Goal: Transaction & Acquisition: Purchase product/service

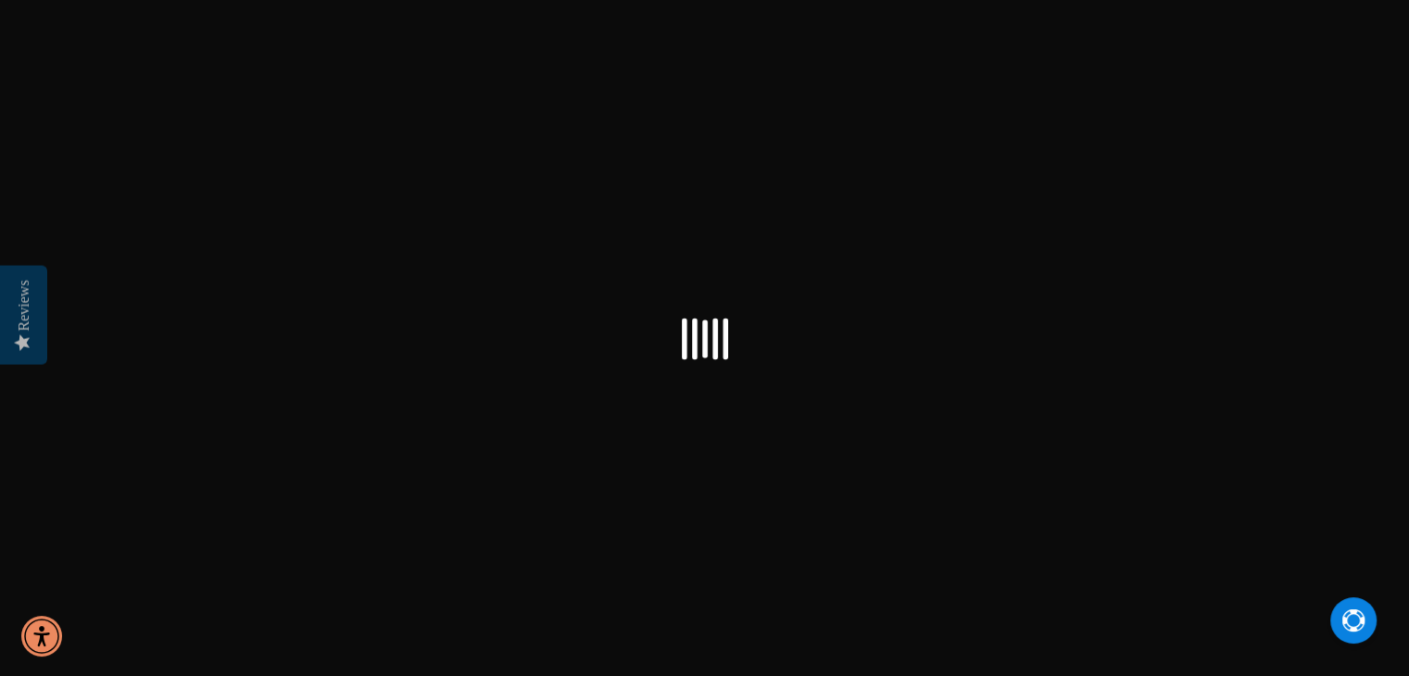
select select "US"
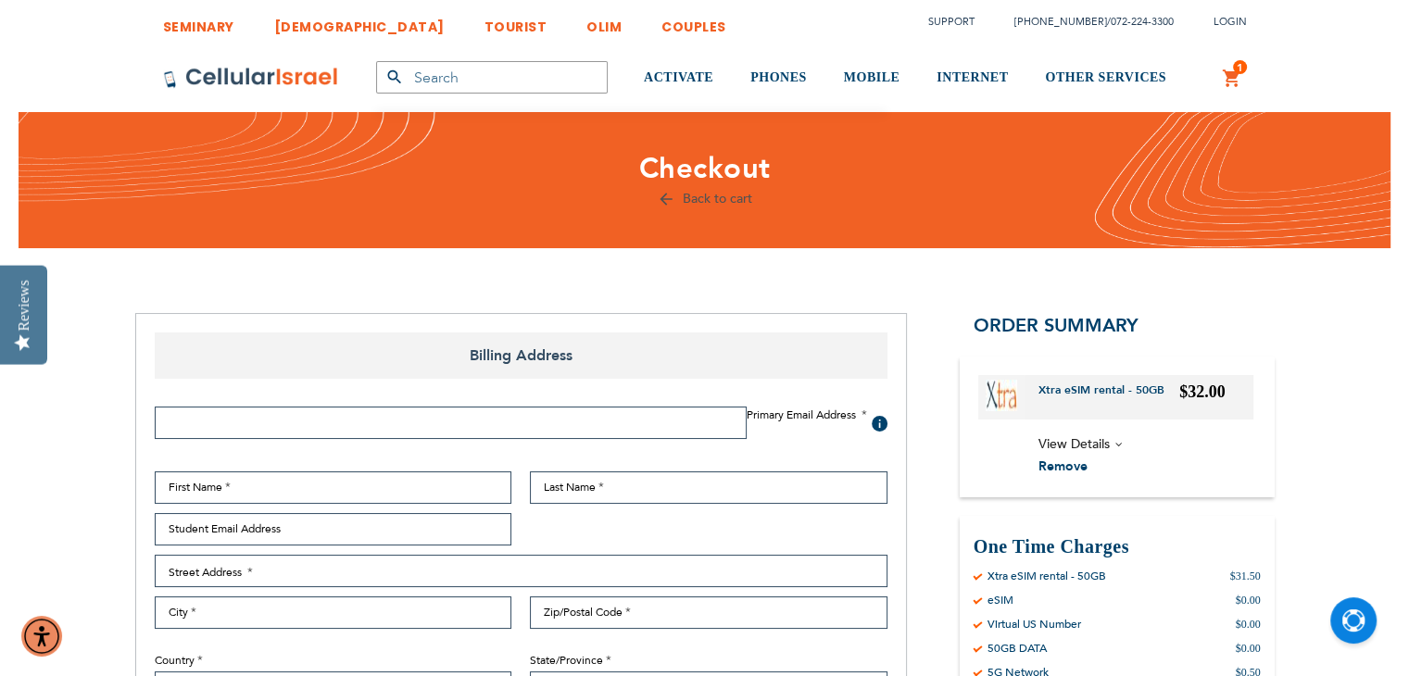
click at [668, 420] on input "Email Address" at bounding box center [451, 423] width 592 height 32
type input "[EMAIL_ADDRESS][DOMAIN_NAME]"
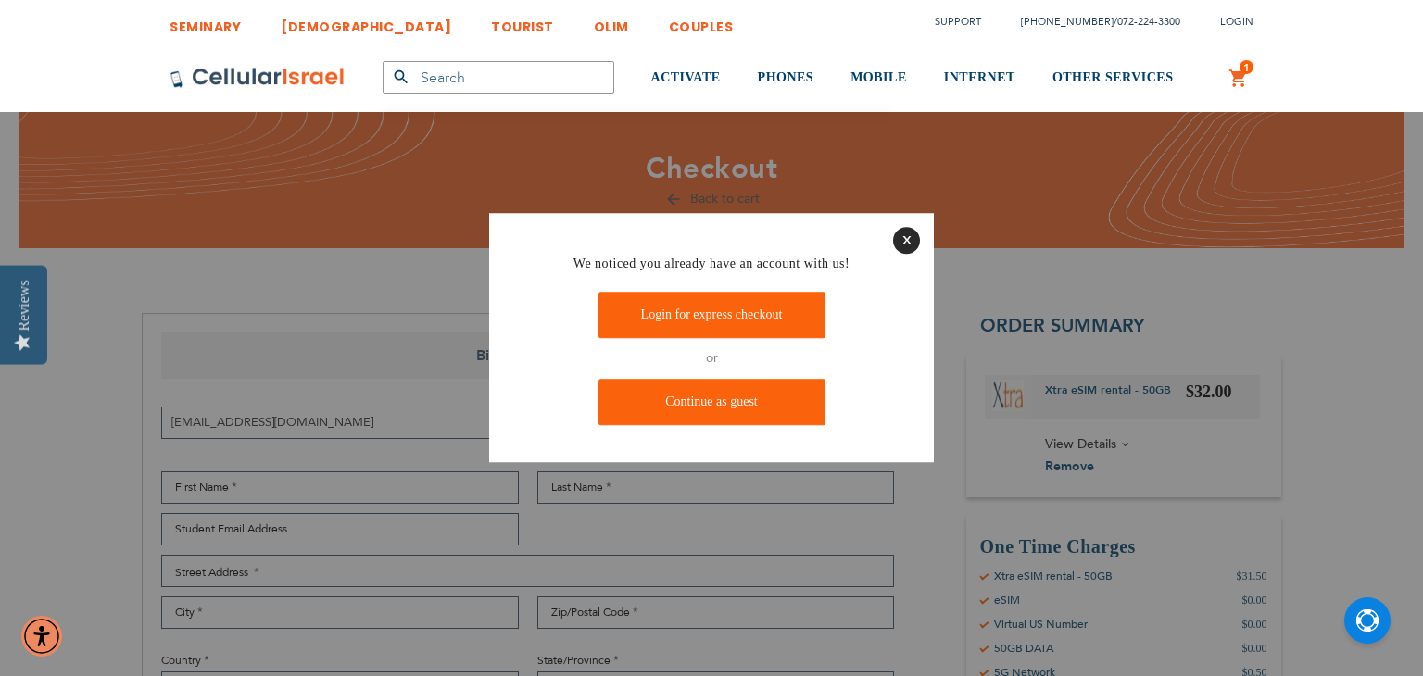
click at [663, 319] on link "Login for express checkout" at bounding box center [711, 315] width 227 height 46
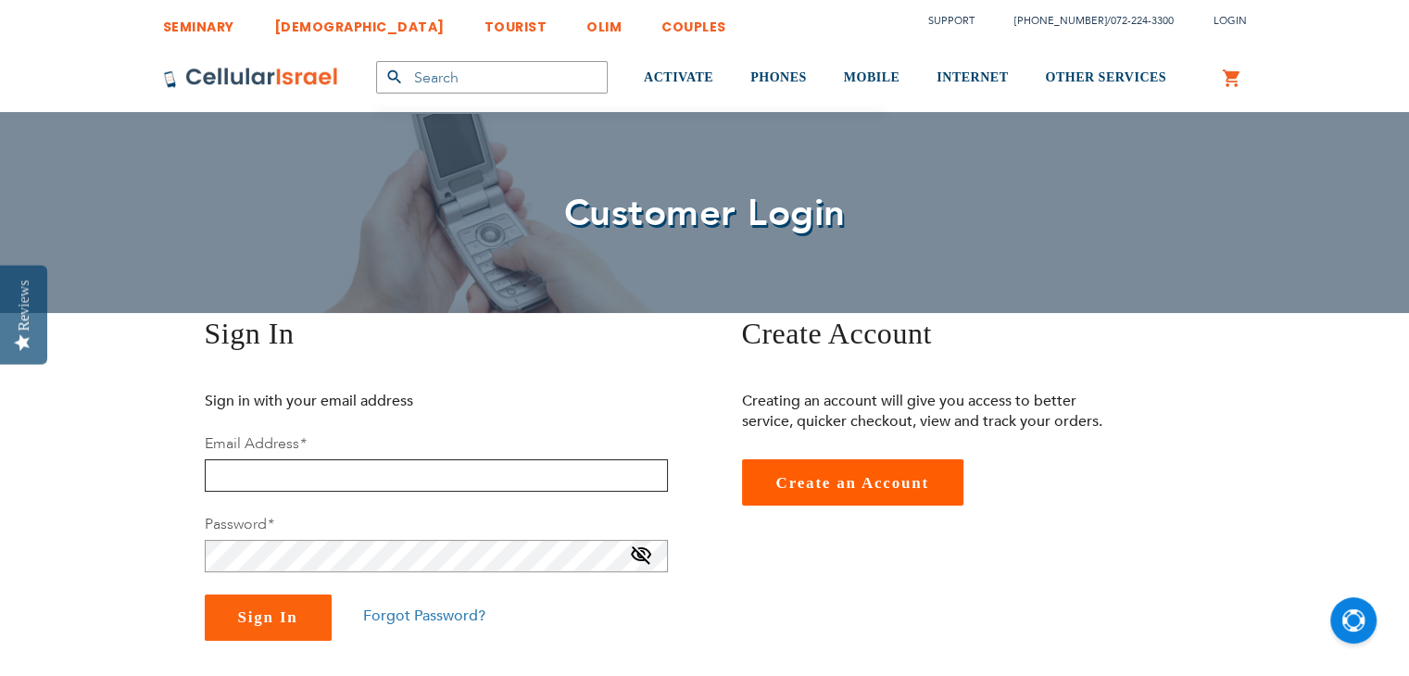
type input "[EMAIL_ADDRESS][DOMAIN_NAME]"
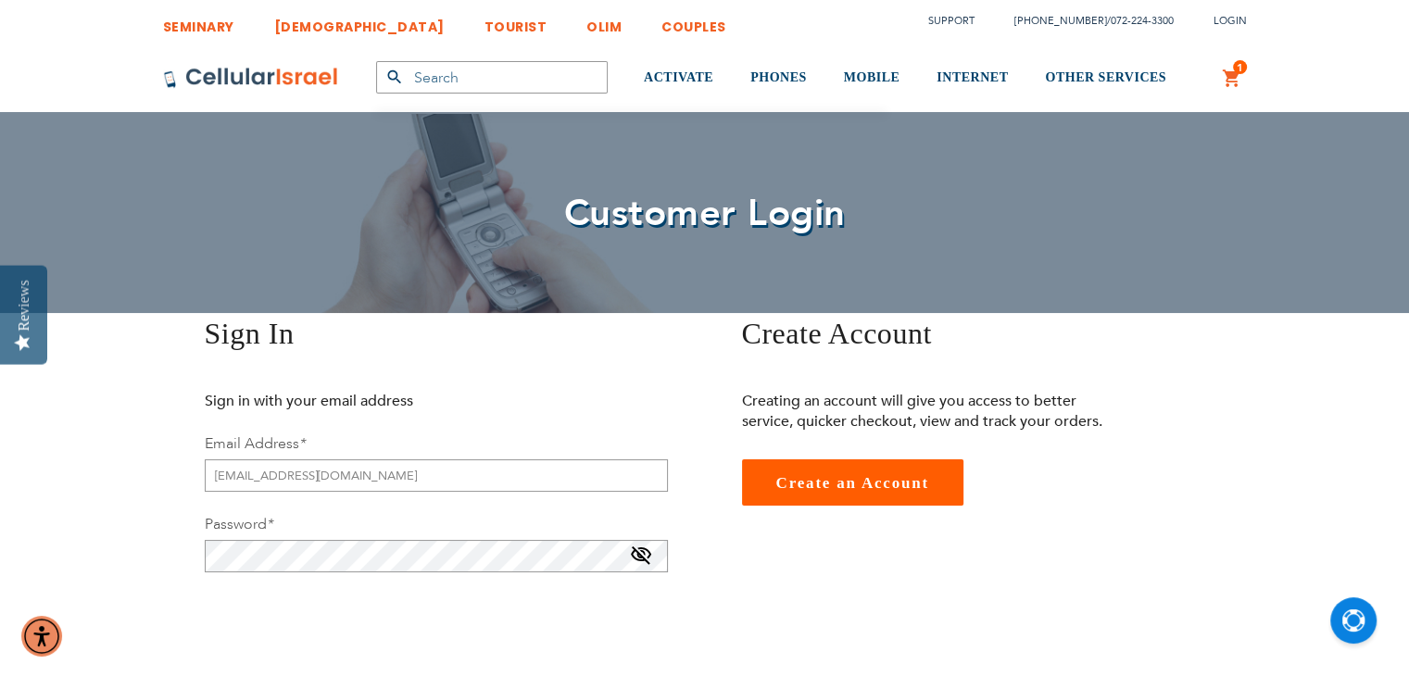
checkbox input "true"
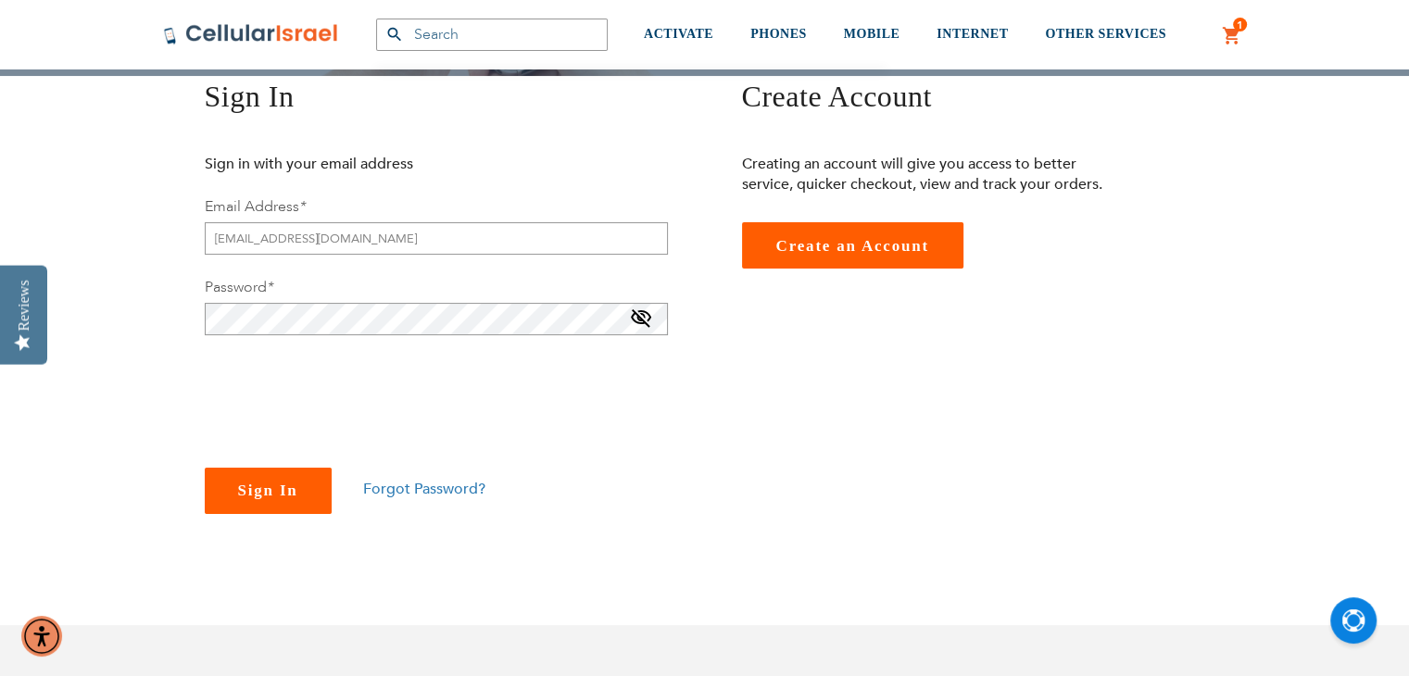
scroll to position [252, 0]
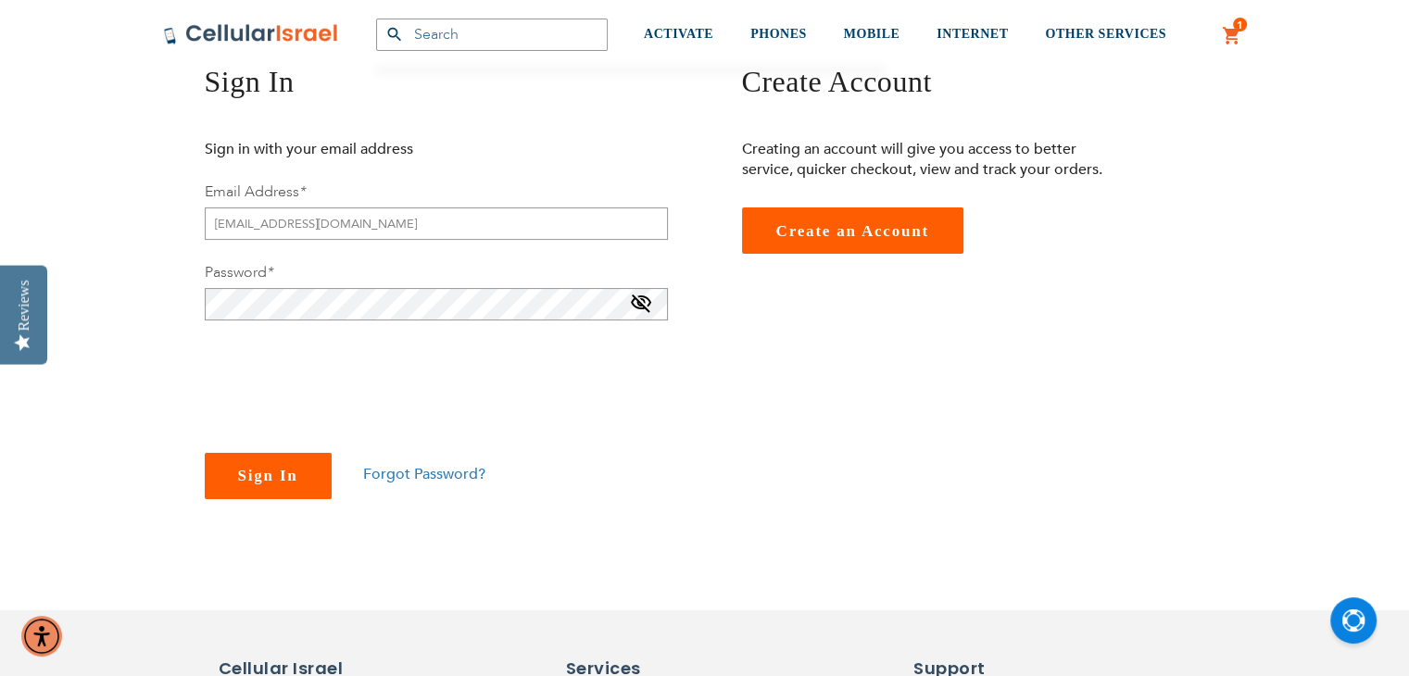
click at [245, 478] on span "Sign In" at bounding box center [268, 476] width 60 height 18
